Goal: Complete application form

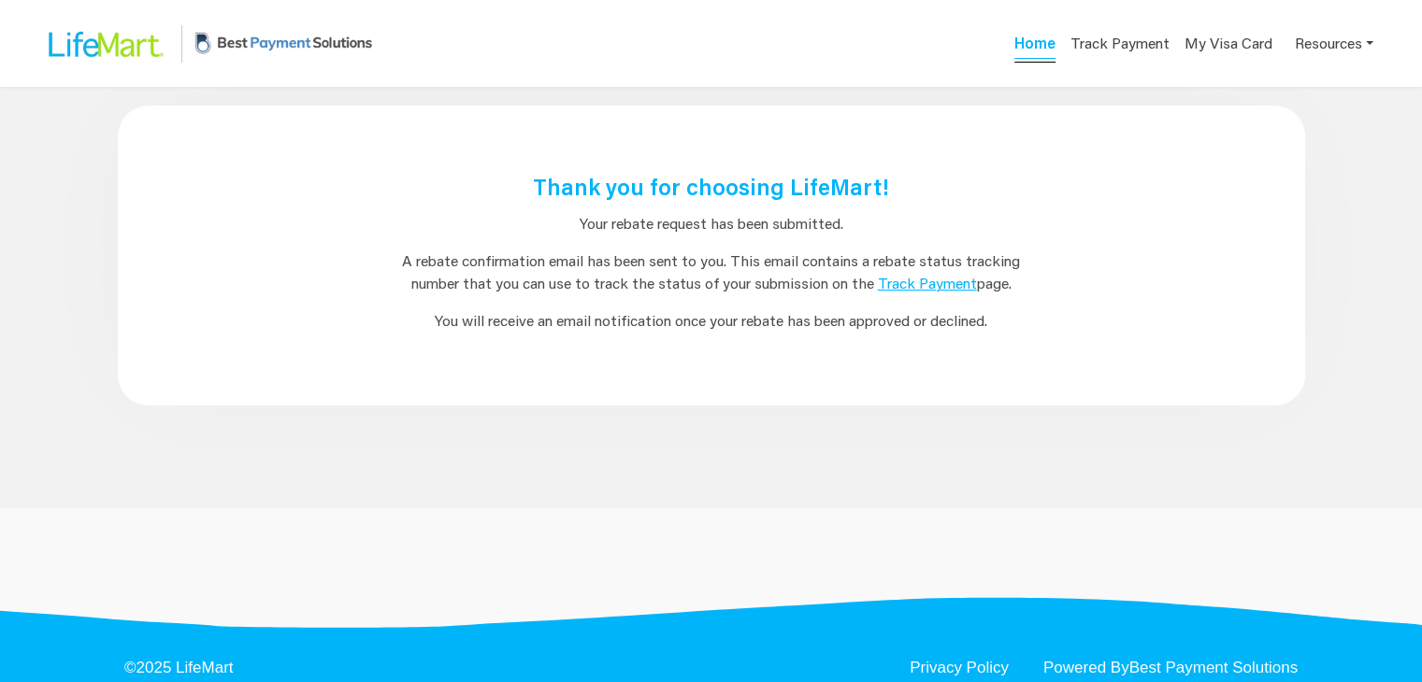
click at [1042, 37] on link "Home" at bounding box center [1034, 46] width 41 height 26
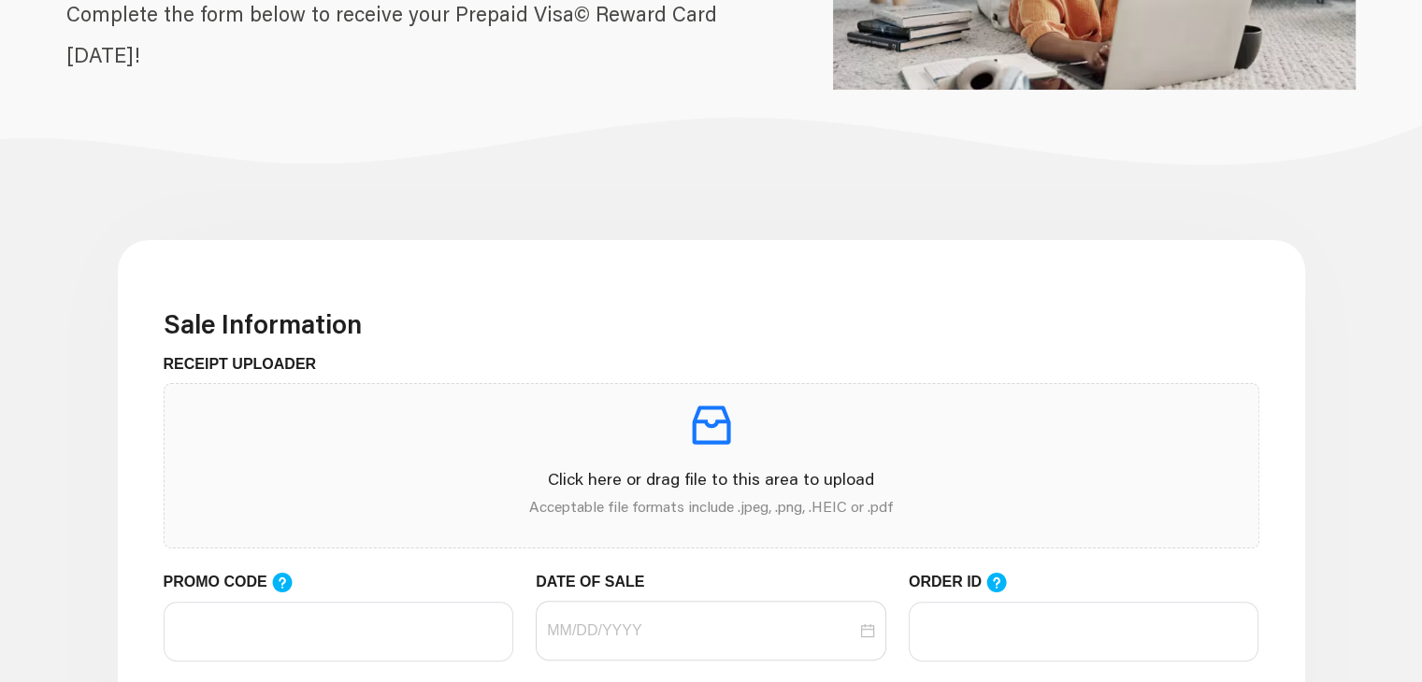
scroll to position [299, 0]
click at [543, 446] on p at bounding box center [711, 425] width 1064 height 52
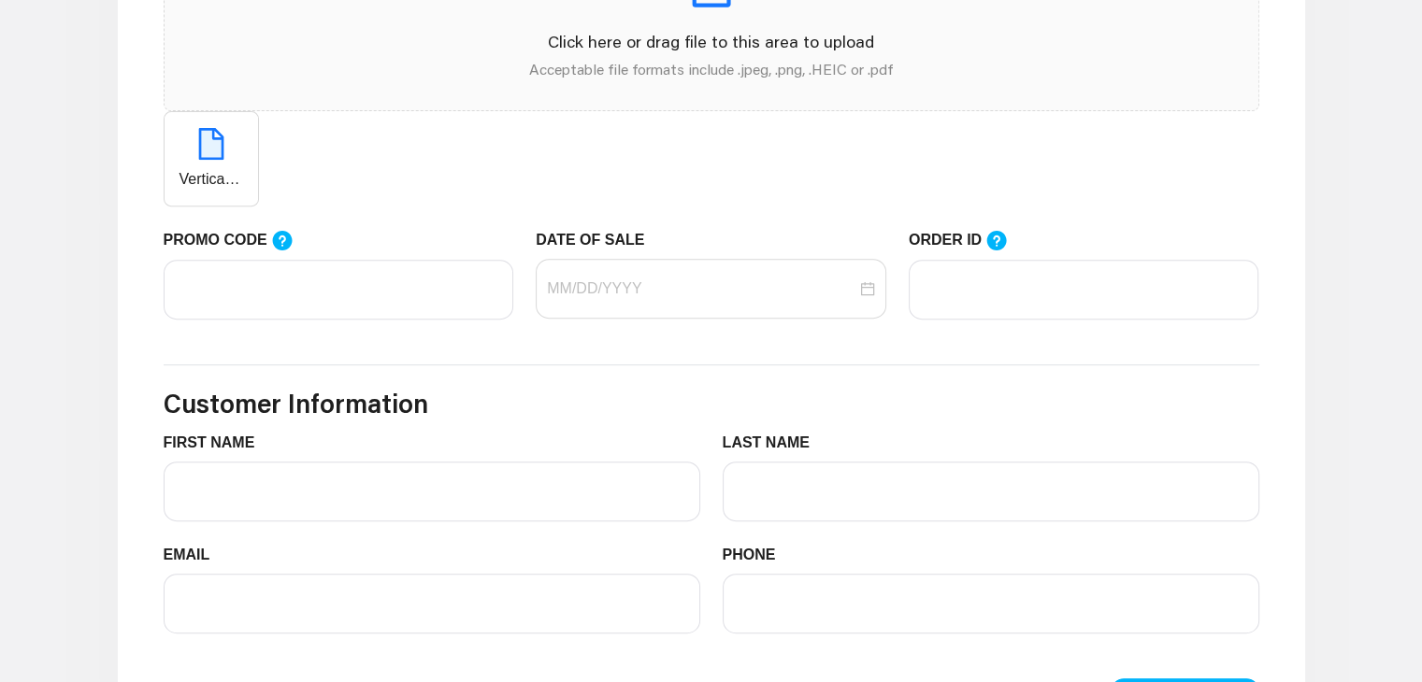
scroll to position [739, 0]
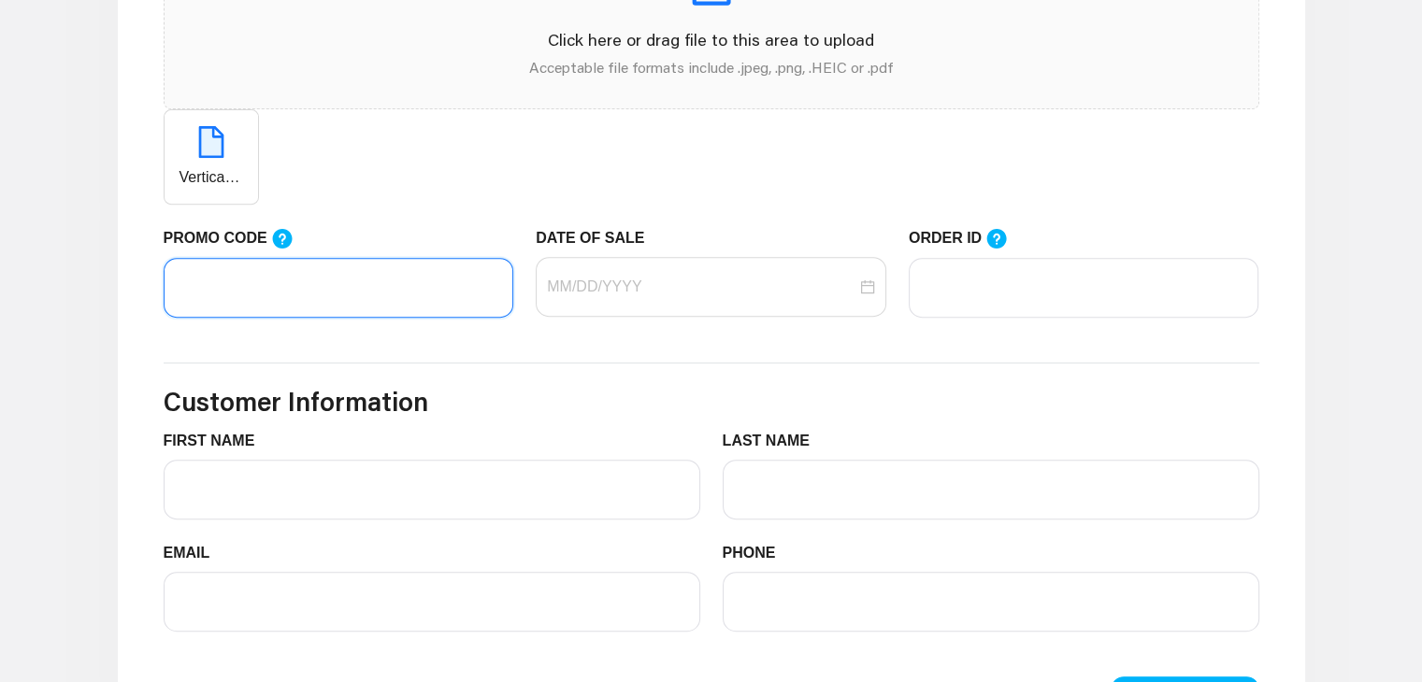
click at [390, 289] on input "PROMO CODE" at bounding box center [339, 288] width 351 height 60
paste input "T"
type input "Testting02"
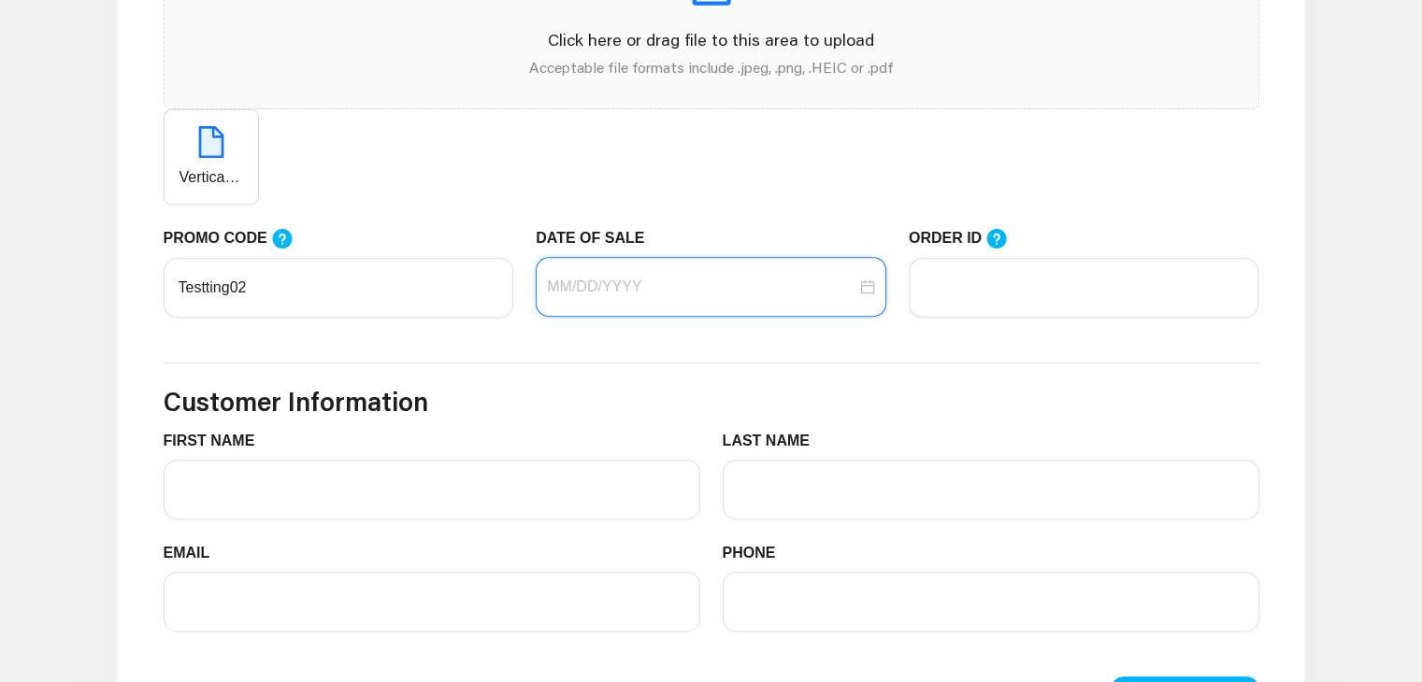
click at [587, 282] on input "DATE OF SALE" at bounding box center [701, 287] width 309 height 22
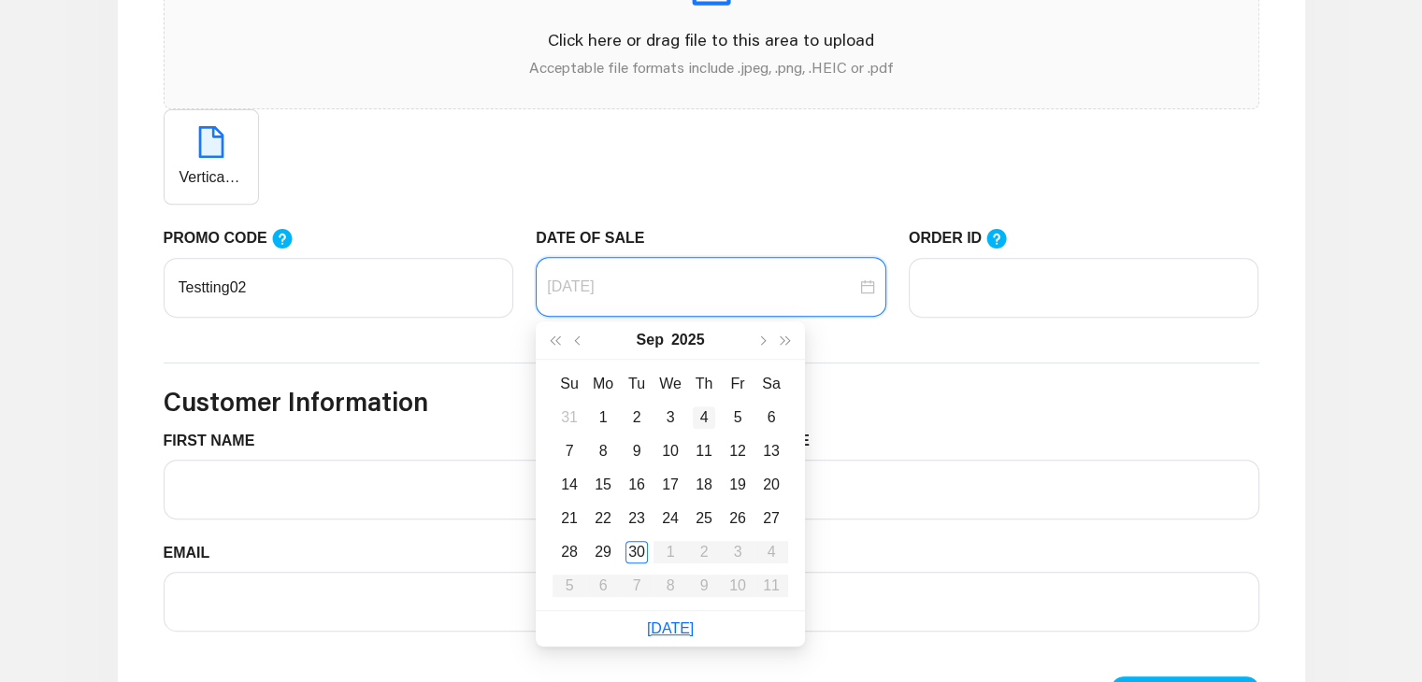
type input "[DATE]"
click at [718, 432] on td "4" at bounding box center [704, 418] width 34 height 34
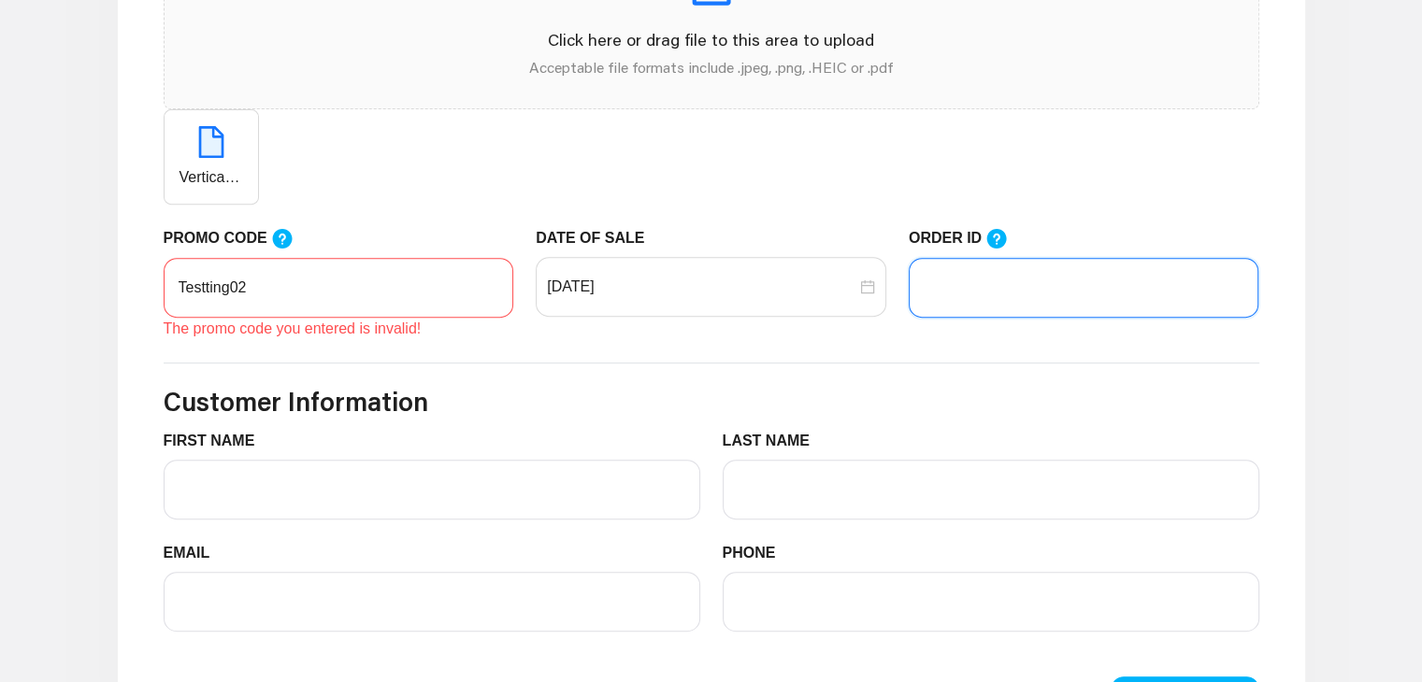
click at [1013, 281] on input "ORDER ID" at bounding box center [1084, 288] width 351 height 60
type input "5456"
click at [295, 296] on input "Testting02" at bounding box center [339, 288] width 351 height 60
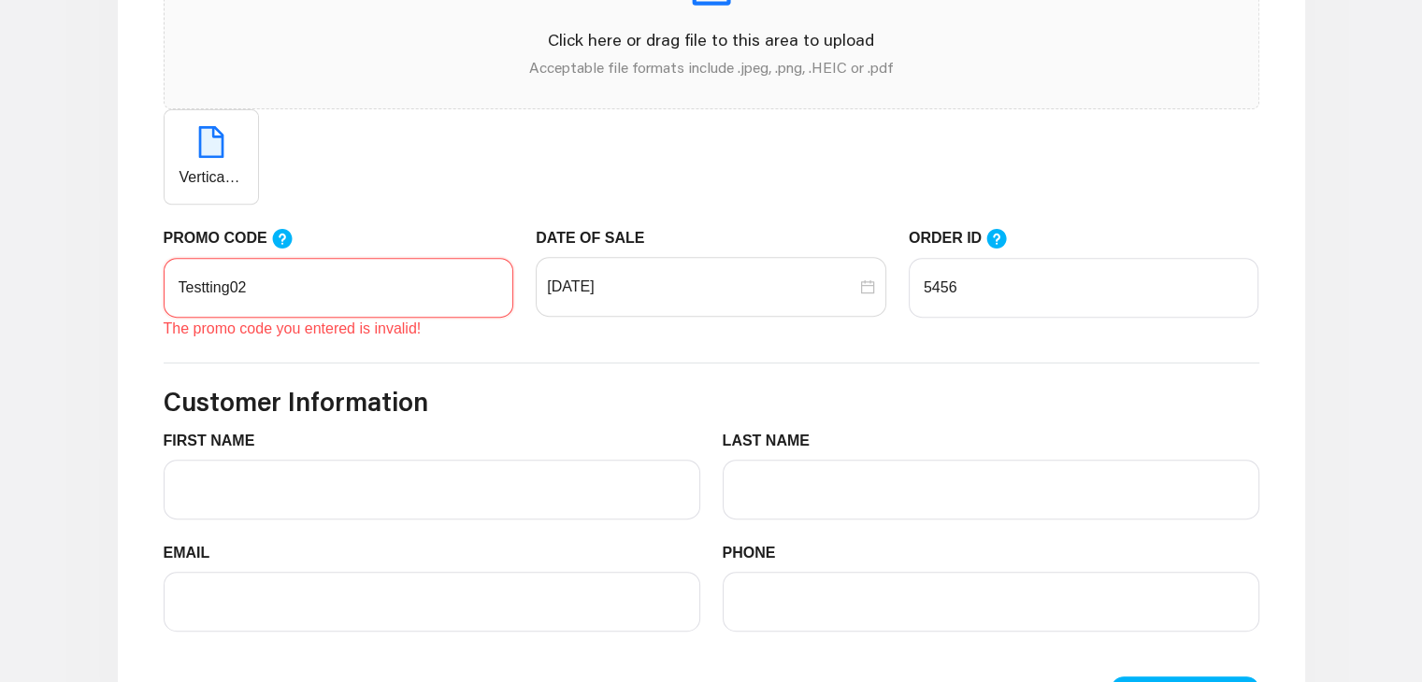
paste input "text"
type input "Testing02"
click at [711, 281] on input "[DATE]" at bounding box center [701, 287] width 309 height 22
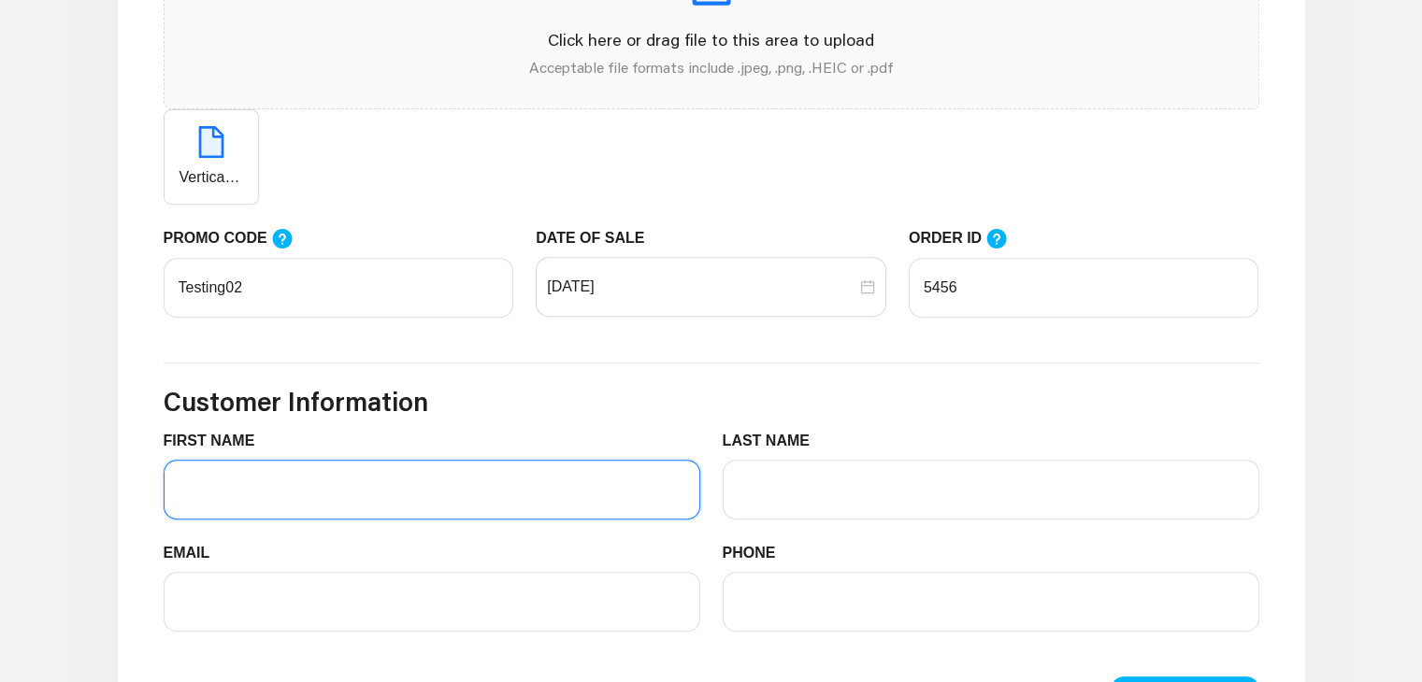
click at [251, 516] on input "FIRST NAME" at bounding box center [432, 490] width 537 height 60
type input "[PERSON_NAME]"
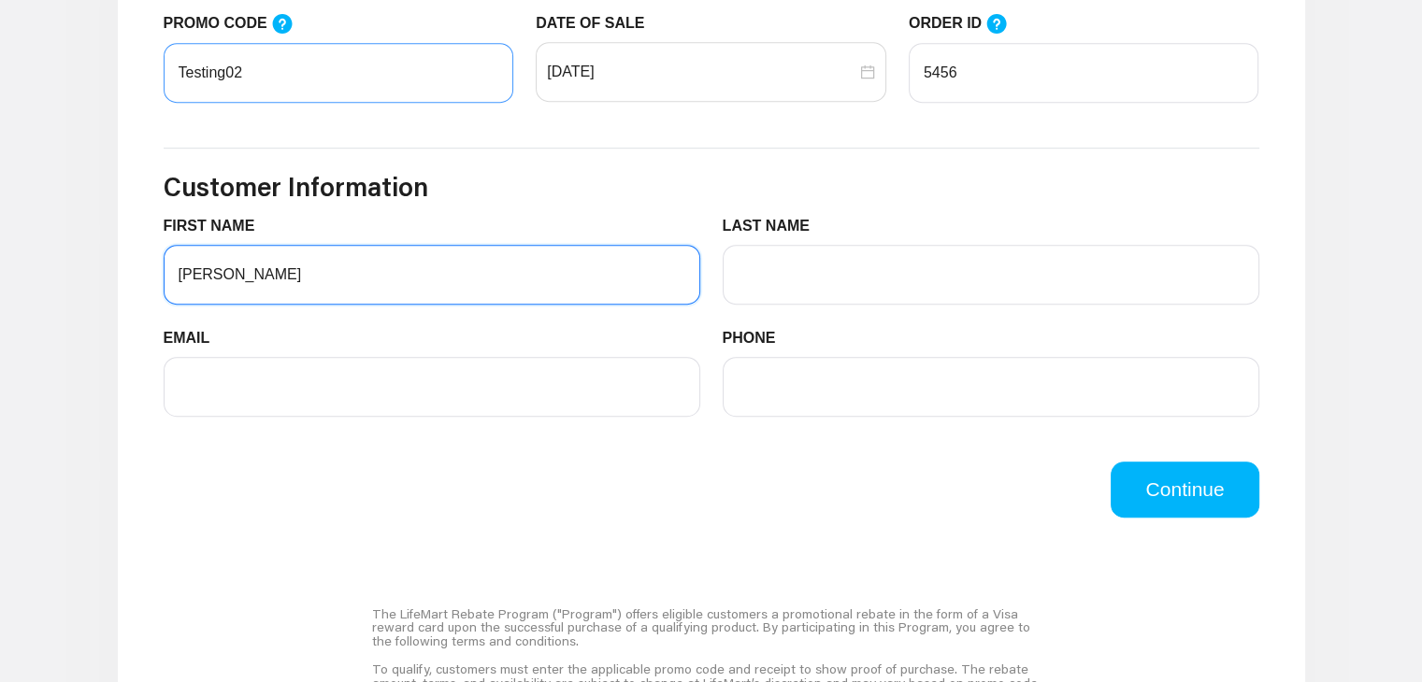
scroll to position [957, 0]
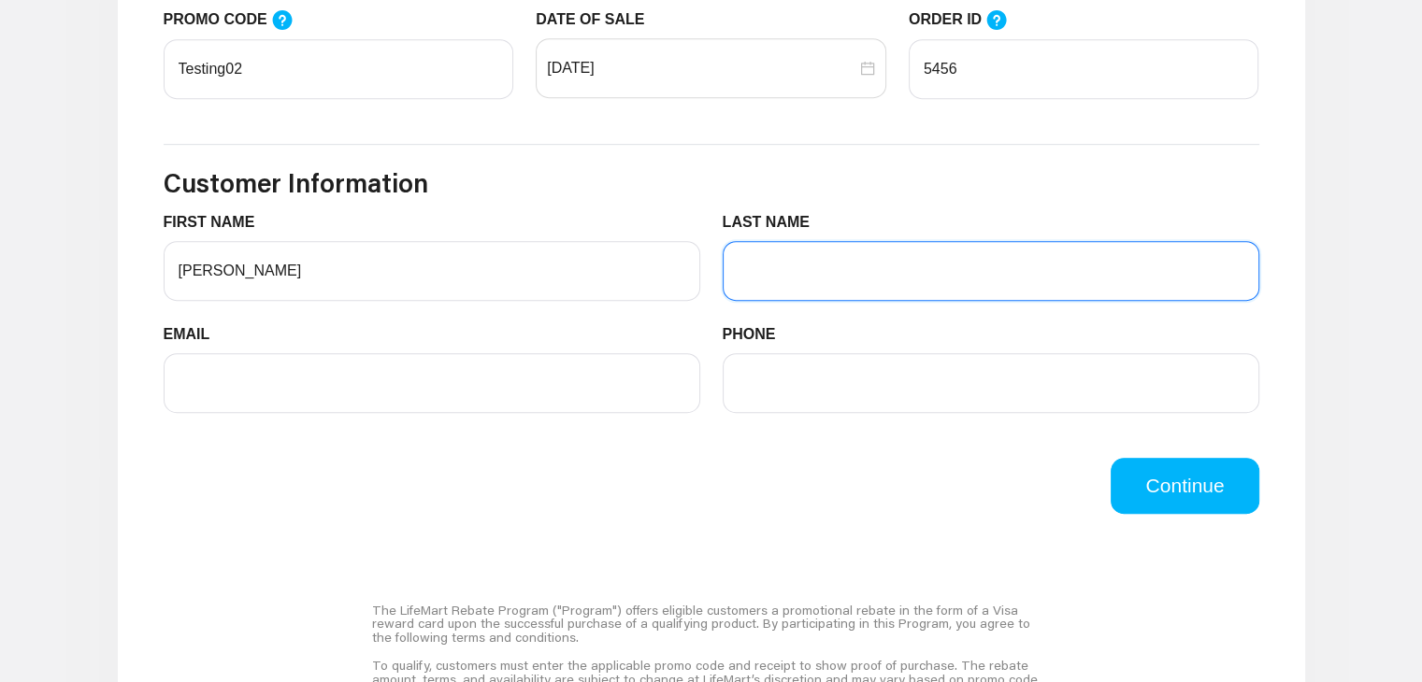
drag, startPoint x: 798, startPoint y: 265, endPoint x: 857, endPoint y: 337, distance: 93.7
click at [857, 337] on form "FIRST NAME [PERSON_NAME] LAST NAME EMAIL PHONE" at bounding box center [712, 323] width 1096 height 224
type input "S"
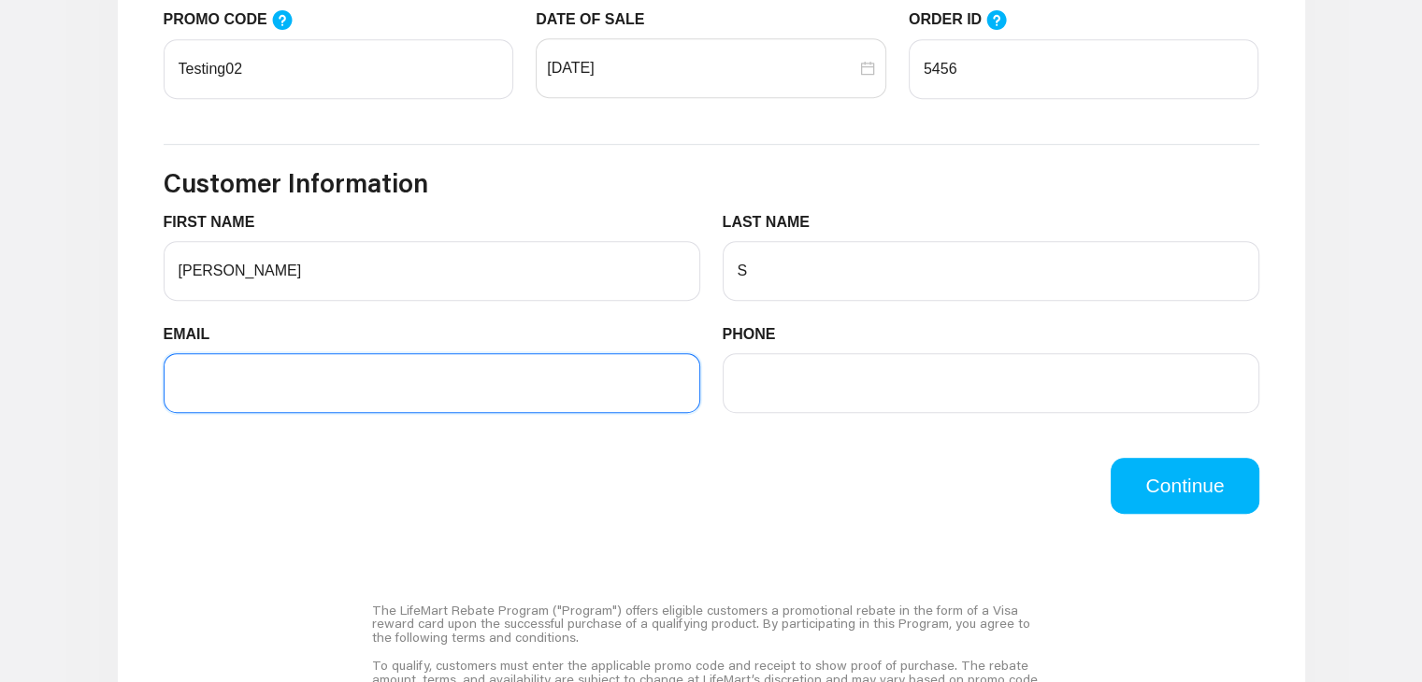
click at [372, 393] on input "EMAIL" at bounding box center [432, 383] width 537 height 60
type input "[EMAIL_ADDRESS][DOMAIN_NAME]"
click at [874, 366] on input "PHONE" at bounding box center [991, 383] width 537 height 60
type input "8668742137"
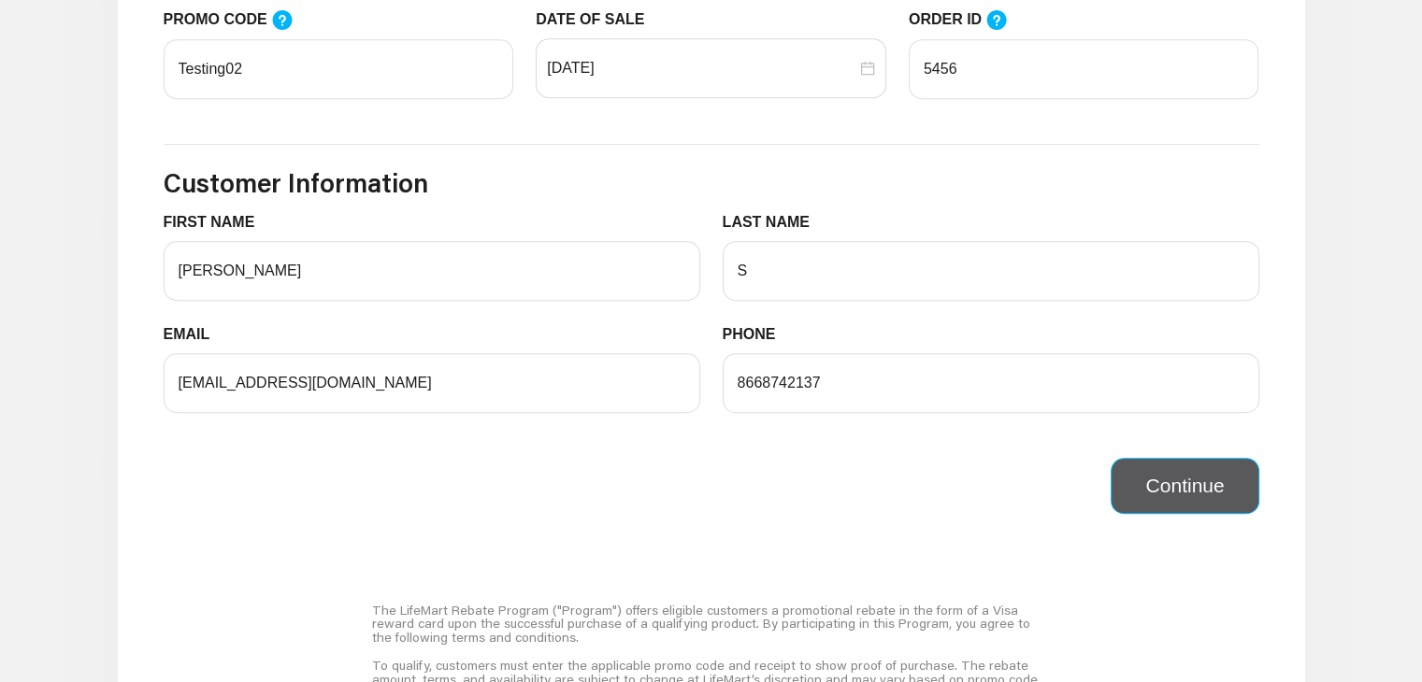
click at [1204, 480] on button "Continue" at bounding box center [1185, 486] width 148 height 56
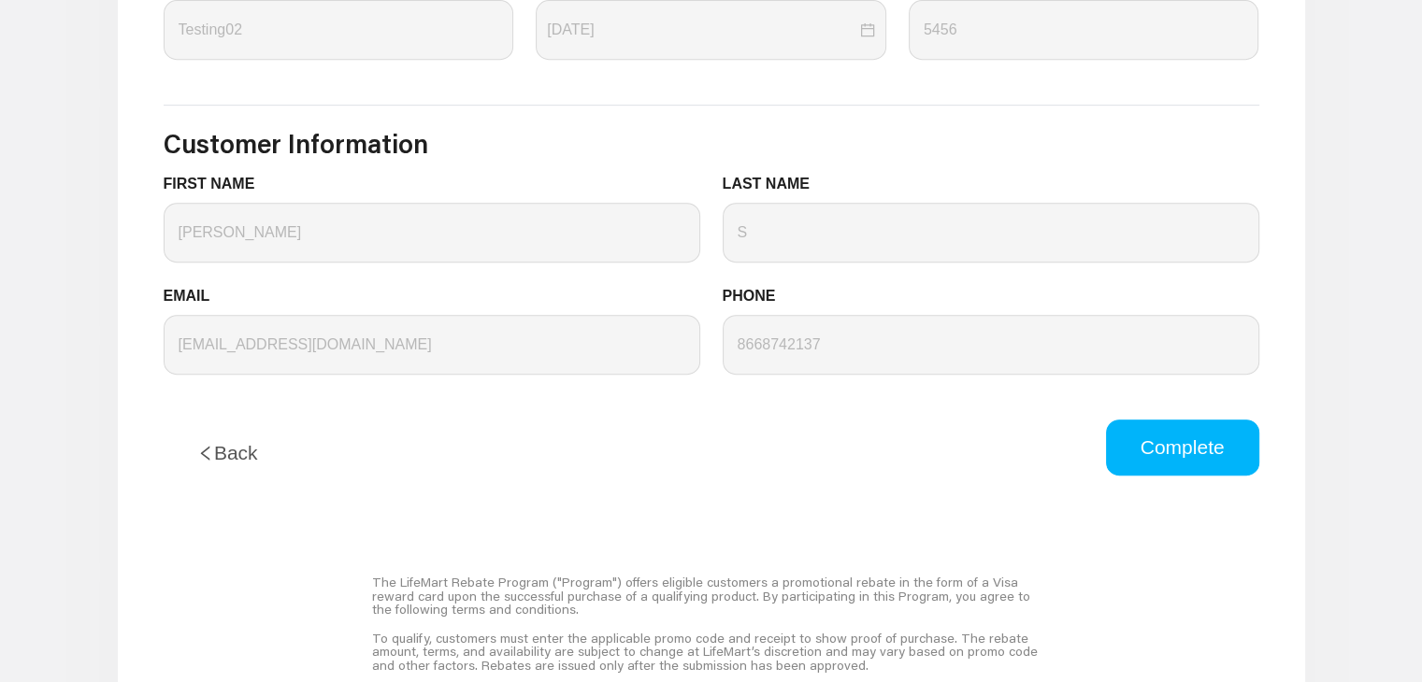
scroll to position [846, 0]
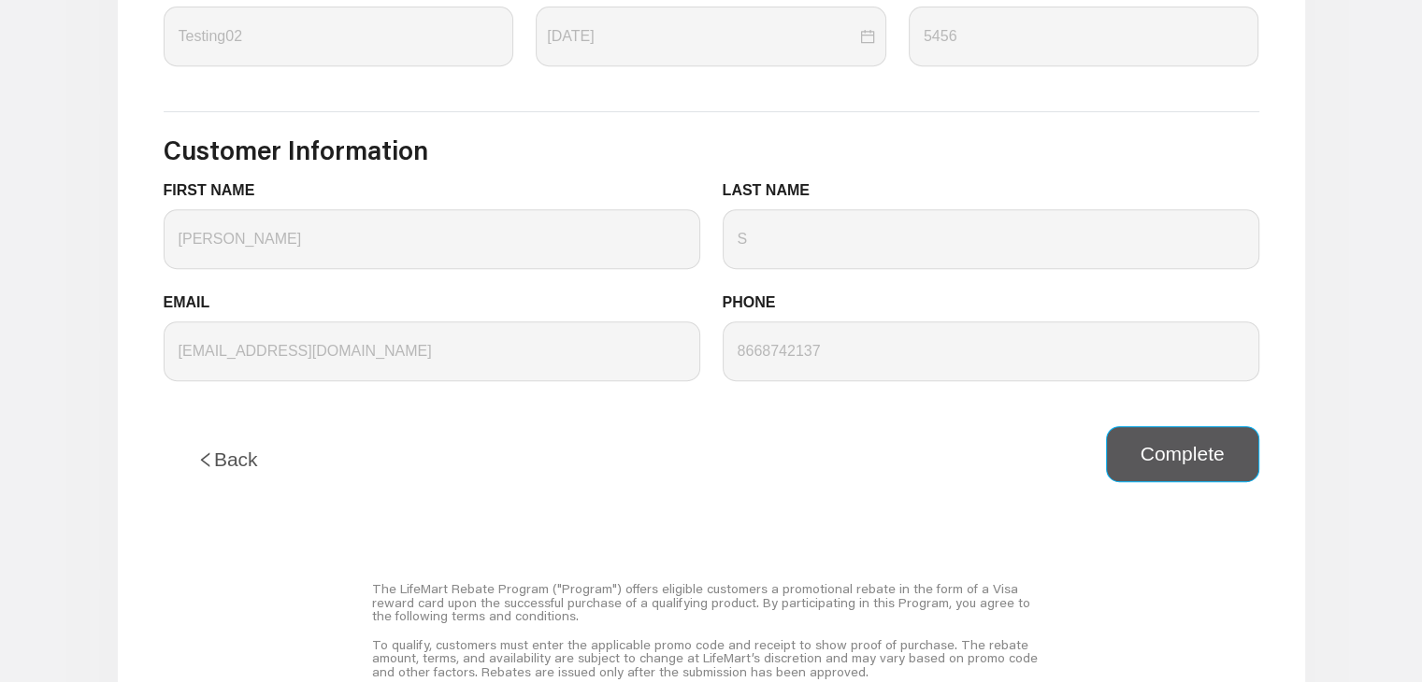
click at [1166, 468] on button "Complete" at bounding box center [1182, 454] width 153 height 56
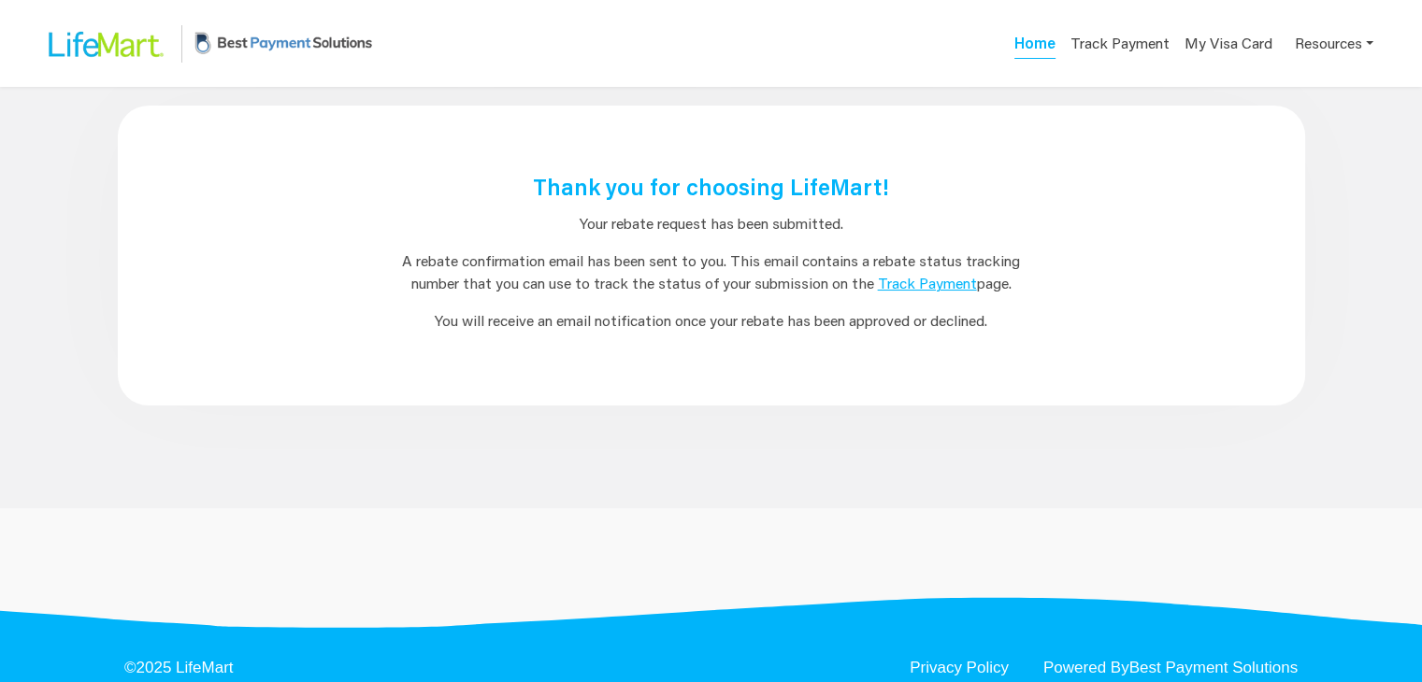
scroll to position [35, 0]
